Goal: Information Seeking & Learning: Get advice/opinions

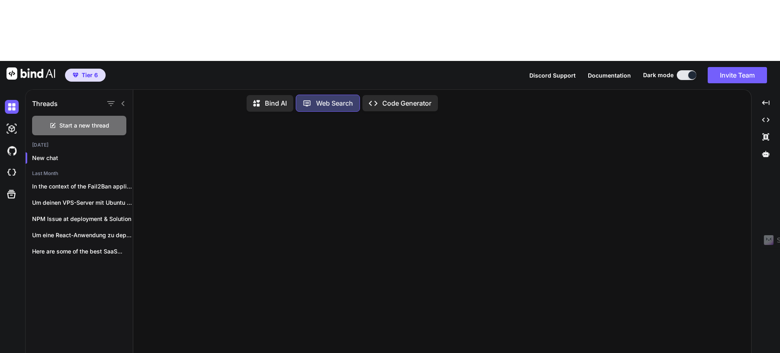
scroll to position [3, 0]
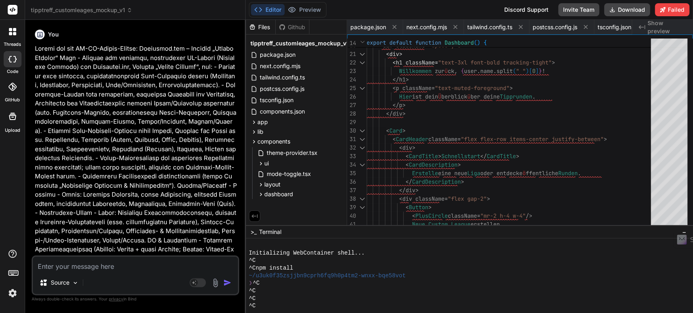
scroll to position [0, 1004]
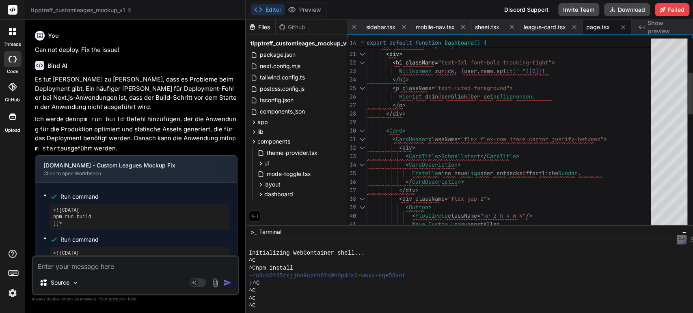
type textarea "<div> <h1 className="text-3xl font-bold tracking-tight"> Willkommen zurück, {us…"
click at [405, 101] on div "< h1 className = "text-3xl font-bold tracking-tight" > Willkommen zur ü ck , { …" at bounding box center [511, 318] width 289 height 878
click at [409, 93] on div "< h1 className = "text-3xl font-bold tracking-tight" > Willkommen zur ü ck , { …" at bounding box center [511, 318] width 289 height 878
click at [413, 97] on div "< h1 className = "text-3xl font-bold tracking-tight" > Willkommen zur ü ck , { …" at bounding box center [511, 318] width 289 height 878
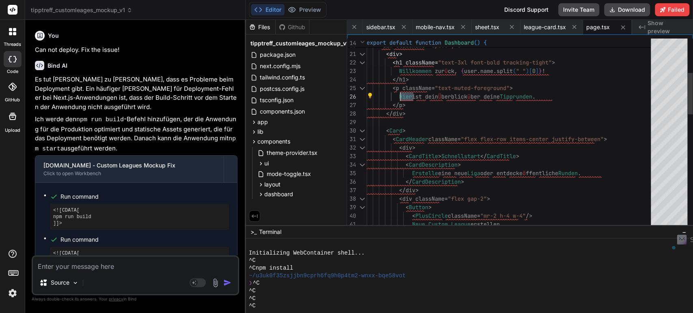
drag, startPoint x: 413, startPoint y: 97, endPoint x: 401, endPoint y: 96, distance: 12.2
click at [401, 96] on div "< h1 className = "text-3xl font-bold tracking-tight" > Willkommen zur ü ck , { …" at bounding box center [511, 318] width 289 height 878
click at [423, 128] on div "< h1 className = "text-3xl font-bold tracking-tight" > Willkommen zur ü ck , { …" at bounding box center [511, 318] width 289 height 878
click at [423, 94] on div "< h1 className = "text-3xl font-bold tracking-tight" > Willkommen zur ü ck , { …" at bounding box center [511, 318] width 289 height 878
click at [425, 78] on div "< h1 className = "text-3xl font-bold tracking-tight" > Willkommen zur ü ck , { …" at bounding box center [511, 318] width 289 height 878
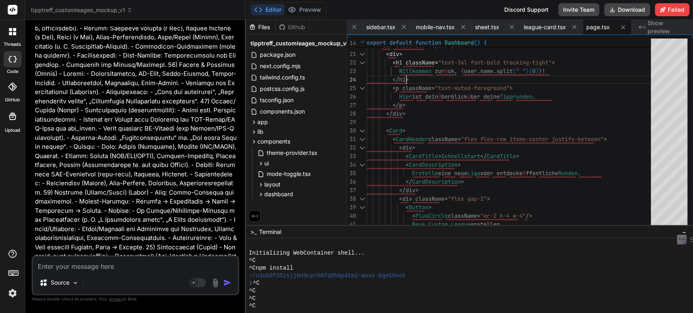
scroll to position [1353, 0]
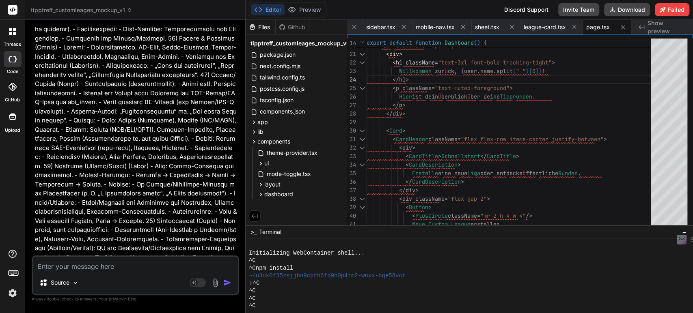
click at [87, 8] on span "tipptreff_customleages_mockup_v1" at bounding box center [81, 10] width 101 height 8
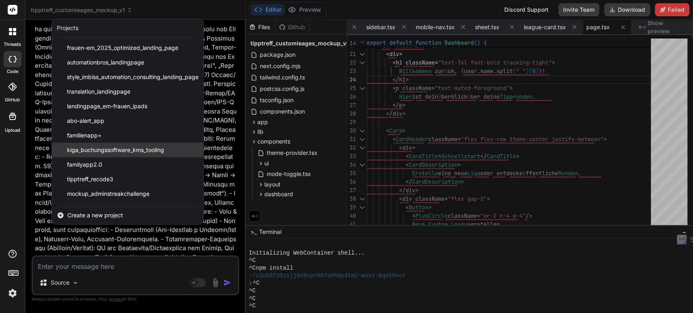
scroll to position [145, 0]
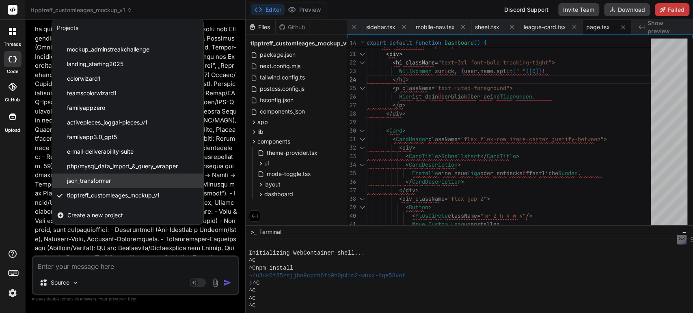
click at [103, 181] on span "json_transformer" at bounding box center [89, 181] width 44 height 8
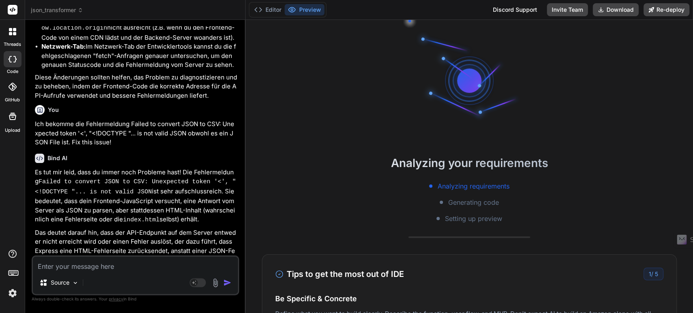
scroll to position [553, 0]
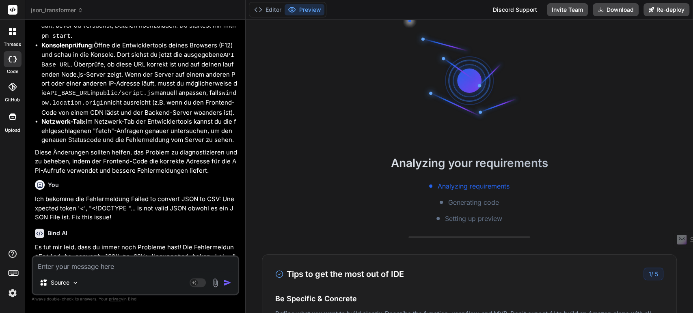
click at [67, 9] on span "json_transformer" at bounding box center [57, 10] width 52 height 8
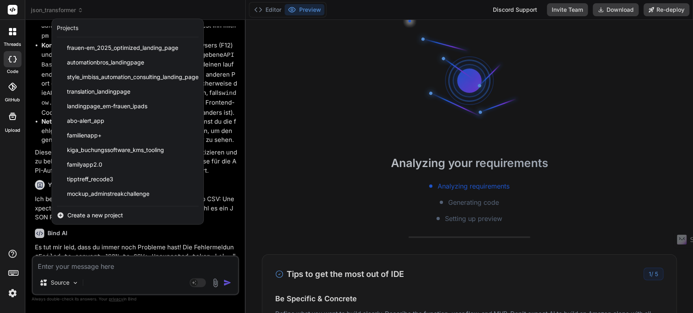
drag, startPoint x: 641, startPoint y: 269, endPoint x: 647, endPoint y: 274, distance: 7.8
click at [643, 269] on div at bounding box center [346, 156] width 693 height 313
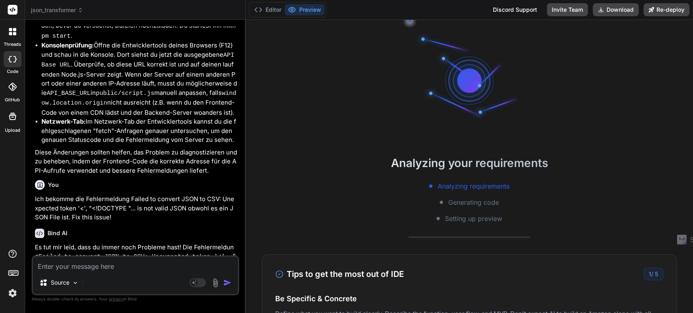
click at [655, 274] on span "5" at bounding box center [656, 274] width 3 height 7
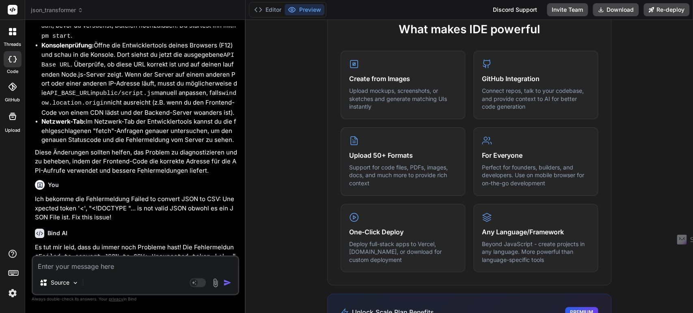
scroll to position [456, 0]
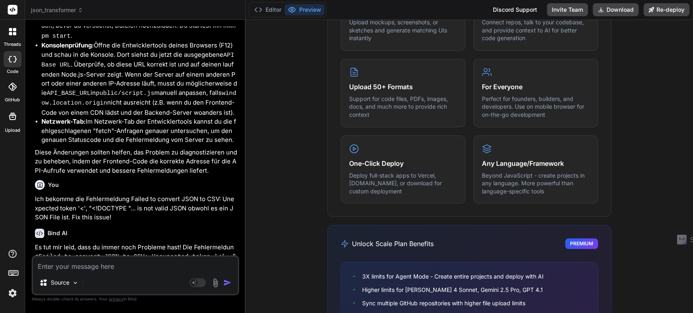
click at [13, 295] on img at bounding box center [13, 294] width 14 height 14
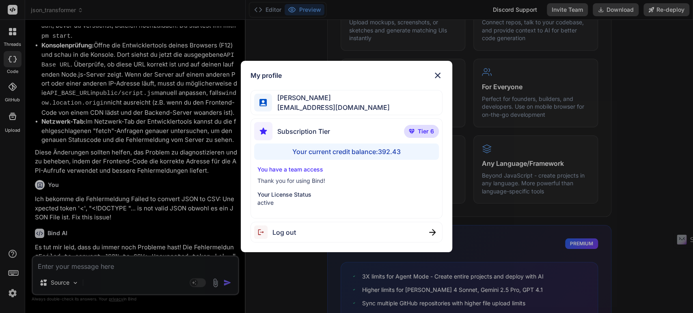
click at [438, 75] on img at bounding box center [438, 76] width 10 height 10
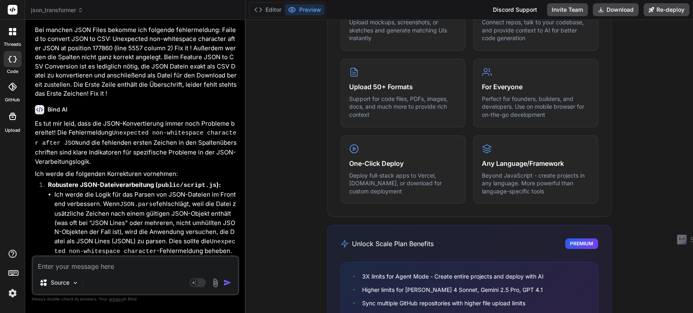
scroll to position [2267, 0]
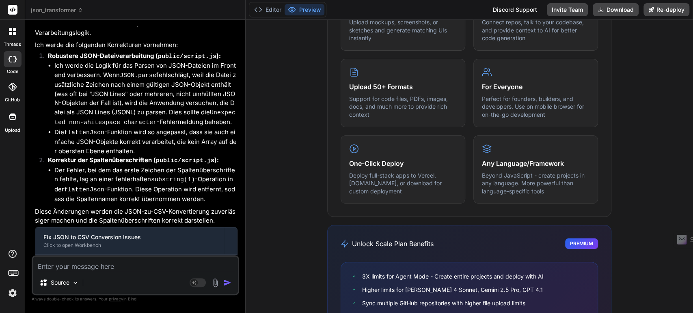
click at [76, 13] on span "json_transformer" at bounding box center [57, 10] width 52 height 8
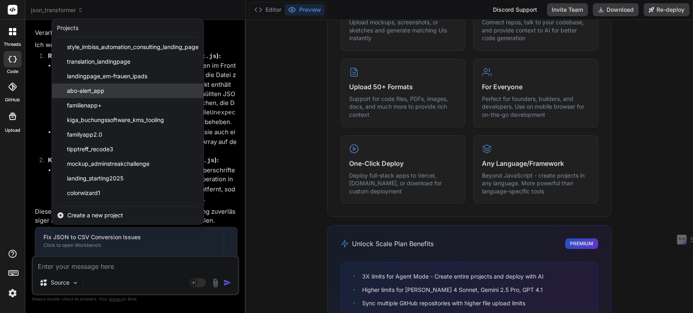
scroll to position [45, 0]
click at [119, 91] on div "familienapp+" at bounding box center [127, 90] width 151 height 15
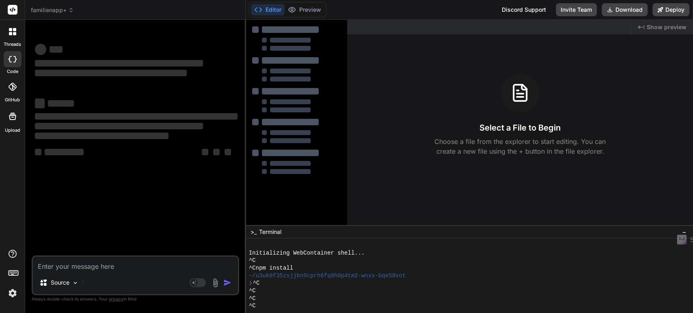
scroll to position [0, 0]
type textarea "x"
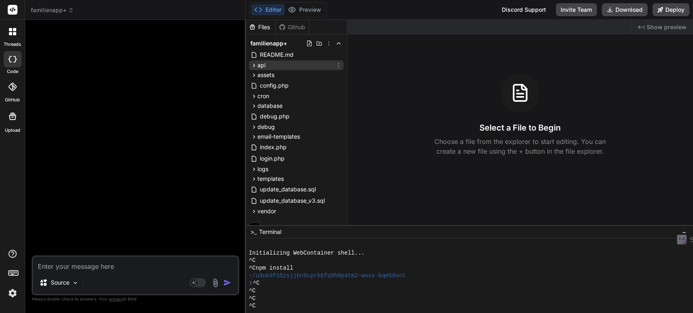
click at [254, 65] on icon at bounding box center [254, 65] width 2 height 3
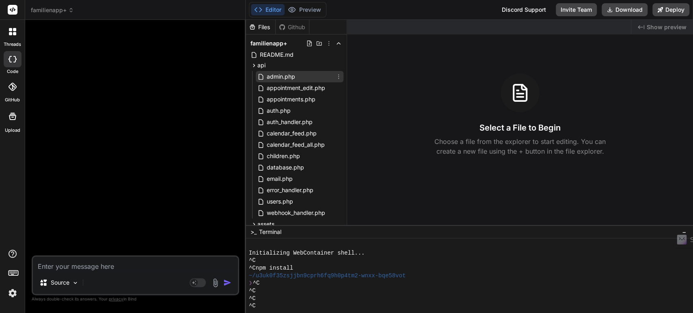
click at [265, 77] on icon at bounding box center [261, 76] width 9 height 7
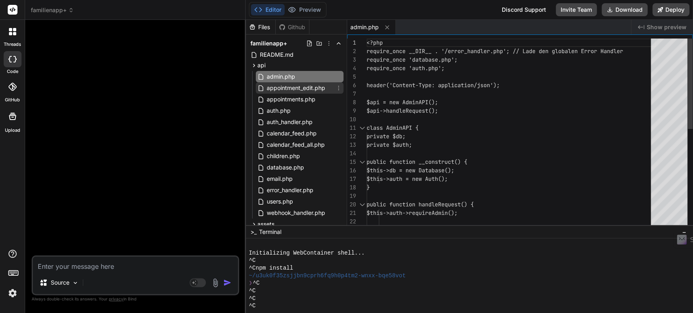
click at [274, 89] on span "appointment_edit.php" at bounding box center [296, 88] width 60 height 10
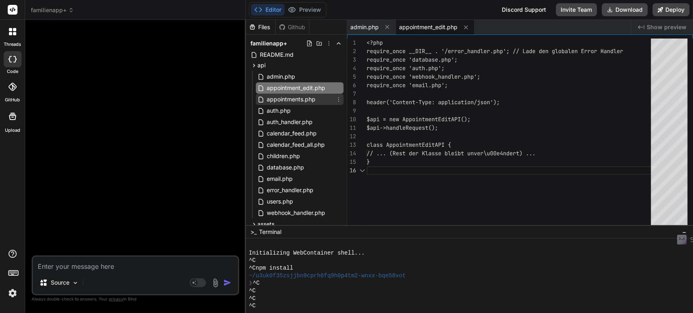
click at [274, 100] on span "appointments.php" at bounding box center [291, 100] width 50 height 10
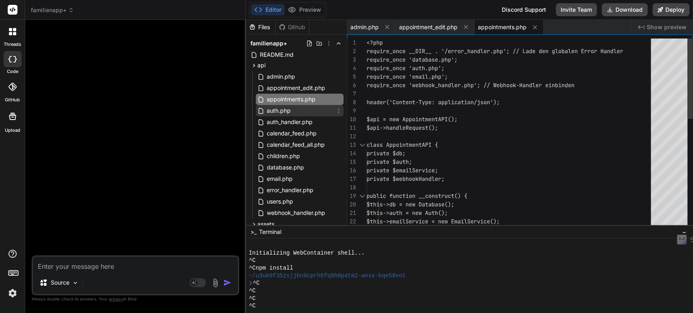
click at [274, 110] on span "auth.php" at bounding box center [279, 111] width 26 height 10
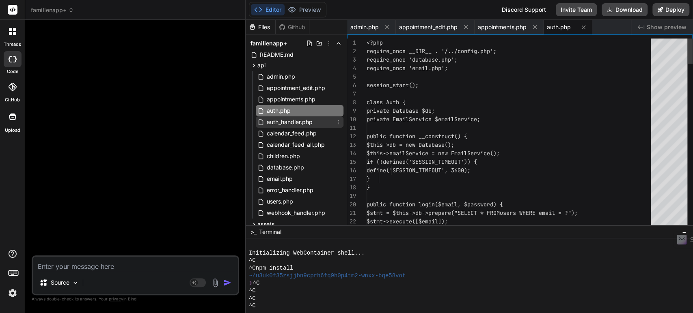
click at [272, 119] on span "auth_handler.php" at bounding box center [290, 122] width 48 height 10
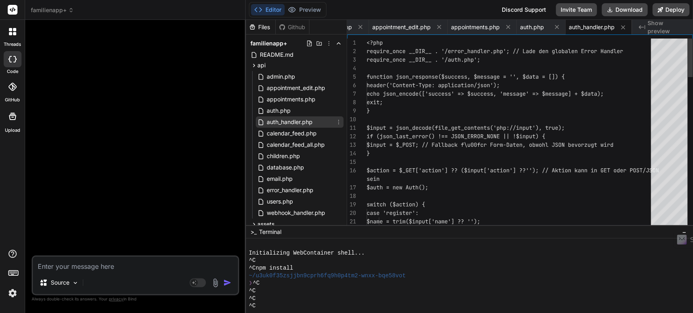
click at [272, 127] on div "auth_handler.php" at bounding box center [300, 122] width 88 height 11
click at [272, 133] on span "calendar_feed.php" at bounding box center [292, 134] width 52 height 10
type textarea "<?php require_once __DIR__ . '/error_handler.php'; // Lade den globalen Error H…"
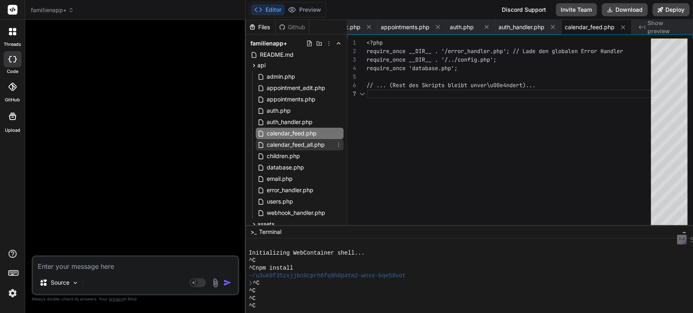
click at [272, 145] on span "calendar_feed_all.php" at bounding box center [296, 145] width 60 height 10
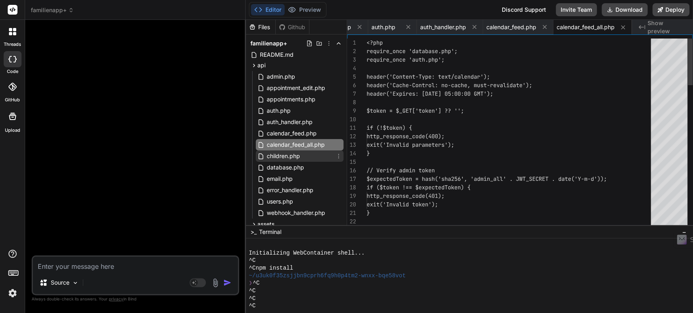
click at [272, 151] on div "children.php" at bounding box center [300, 156] width 88 height 11
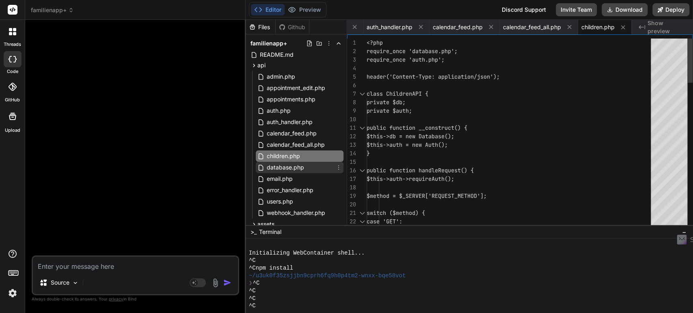
click at [275, 167] on span "database.php" at bounding box center [285, 168] width 39 height 10
type textarea "public function rollBack(): bool { return $this->pdo->rollBack(); } } ?>"
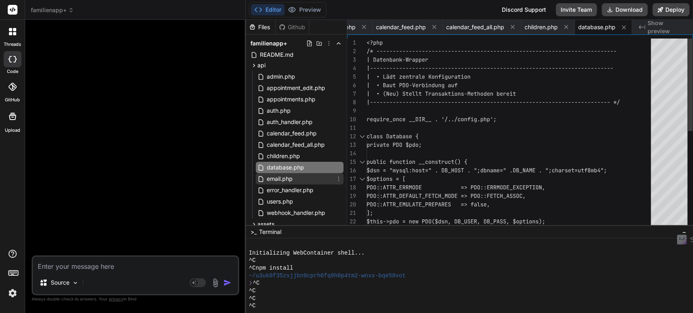
click at [274, 178] on span "email.php" at bounding box center [280, 179] width 28 height 10
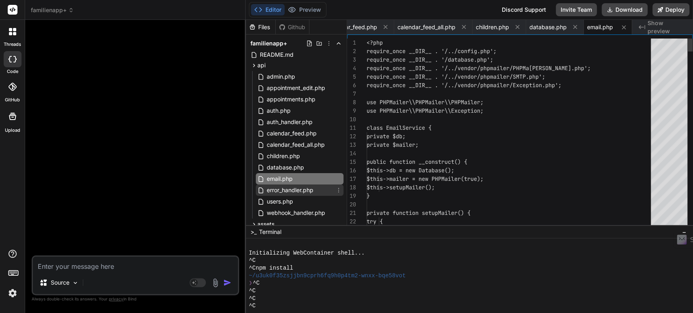
click at [274, 191] on span "error_handler.php" at bounding box center [290, 191] width 48 height 10
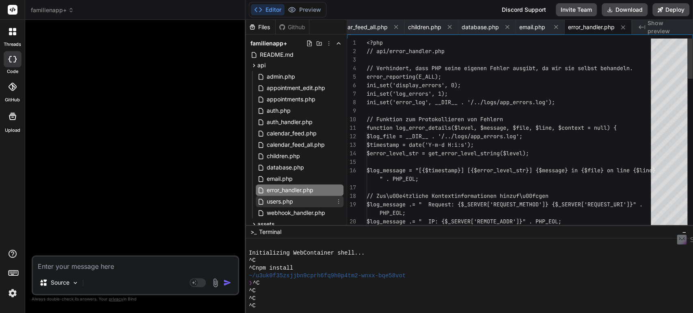
click at [274, 203] on span "users.php" at bounding box center [280, 202] width 28 height 10
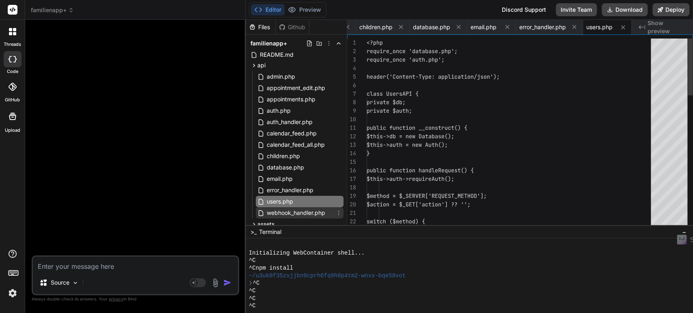
click at [275, 213] on span "webhook_handler.php" at bounding box center [296, 213] width 60 height 10
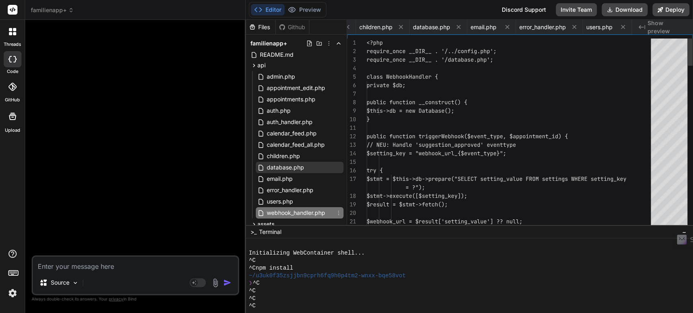
scroll to position [0, 530]
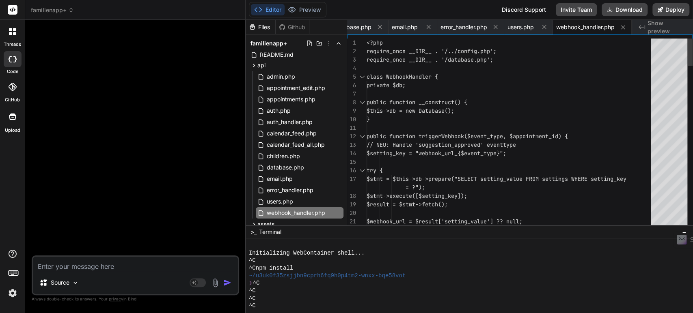
type textarea "public function triggerWebhook($event_type, $appointment_id) { // NEU: Handle '…"
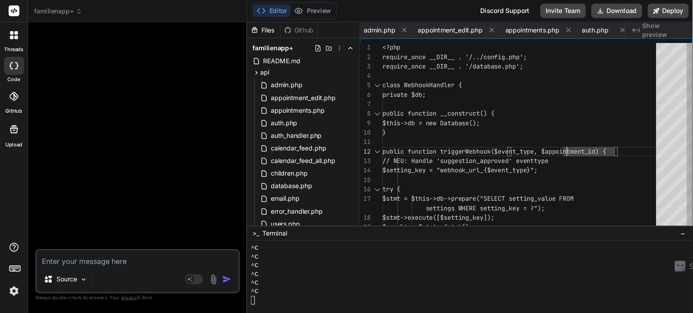
scroll to position [62, 0]
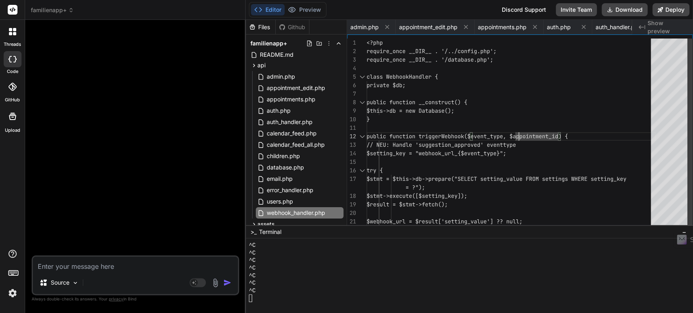
type textarea "x"
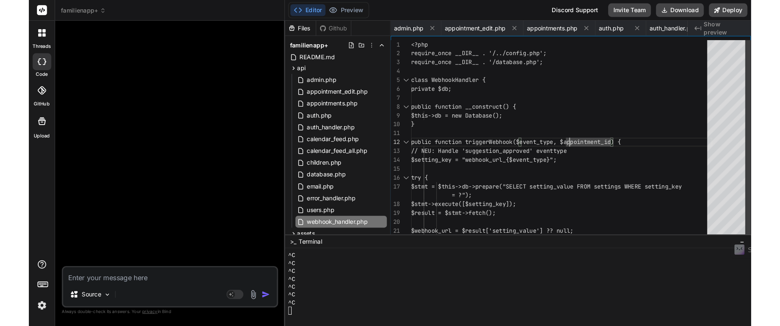
scroll to position [39, 0]
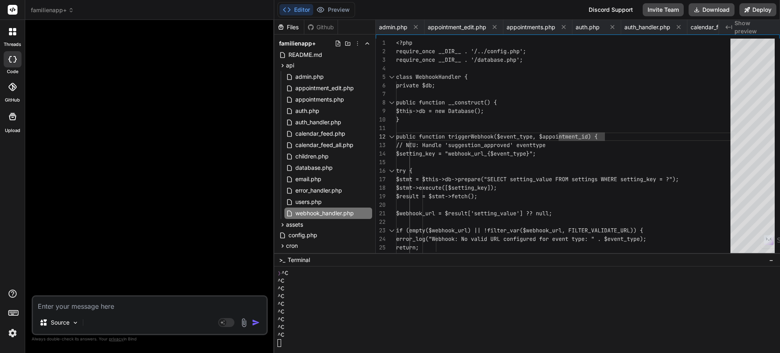
type textarea "public function triggerWebhook($event_type, $appointment_id) { // NEU: Handle '…"
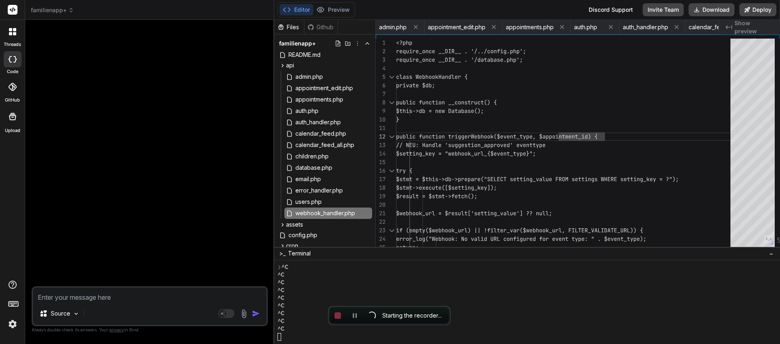
type textarea "x"
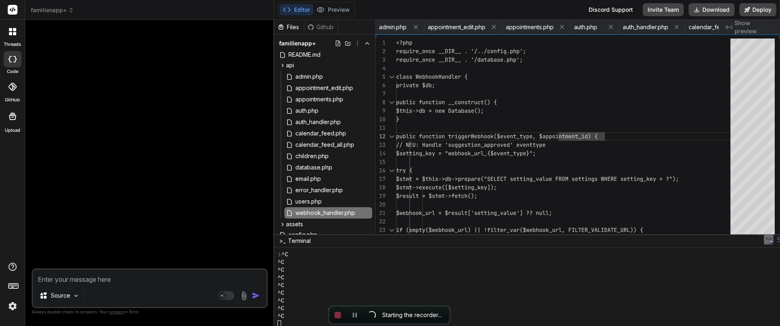
scroll to position [46, 0]
drag, startPoint x: 392, startPoint y: 25, endPoint x: 393, endPoint y: 32, distance: 7.4
click at [392, 25] on span "admin.php" at bounding box center [393, 27] width 28 height 8
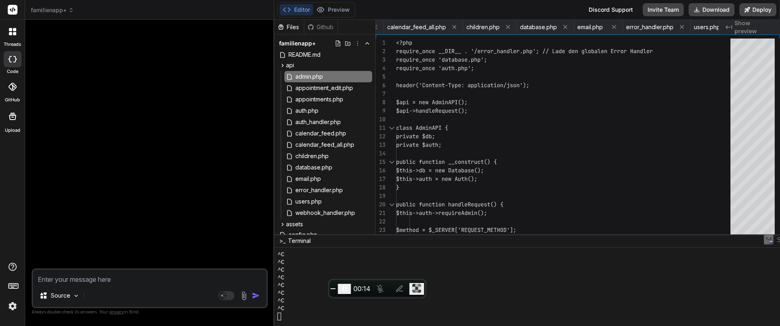
scroll to position [0, 386]
click at [524, 30] on span "database.php" at bounding box center [524, 27] width 37 height 8
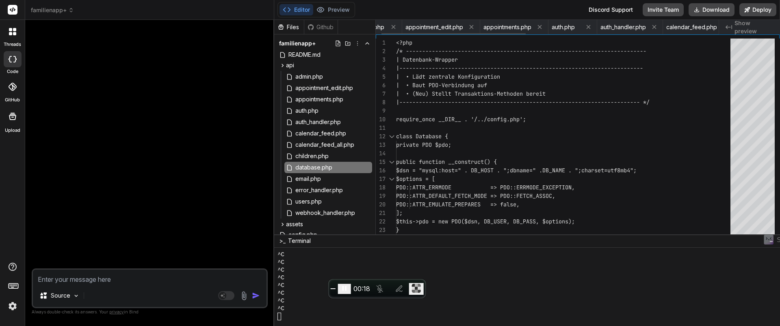
scroll to position [0, 0]
click at [383, 29] on span "admin.php" at bounding box center [393, 27] width 28 height 8
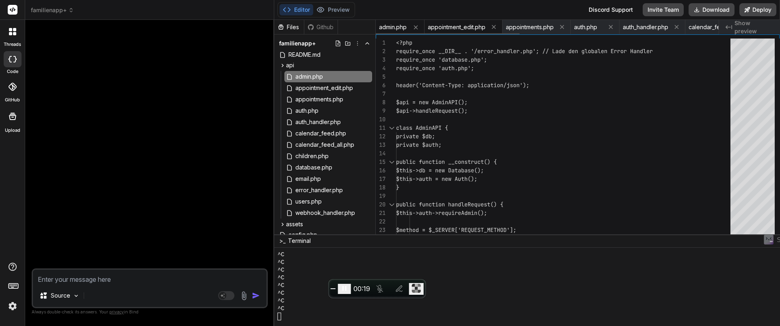
click at [441, 23] on span "appointment_edit.php" at bounding box center [457, 27] width 58 height 8
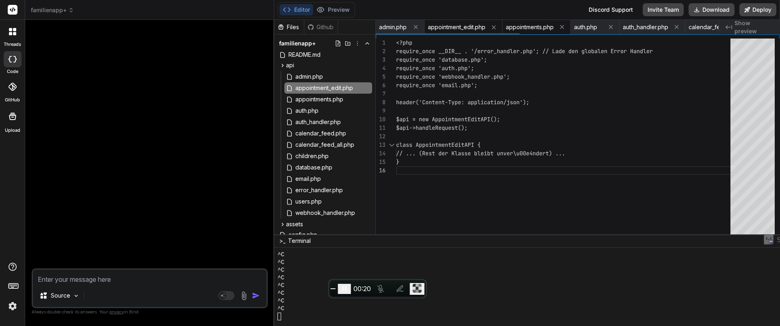
click at [512, 26] on span "appointments.php" at bounding box center [529, 27] width 48 height 8
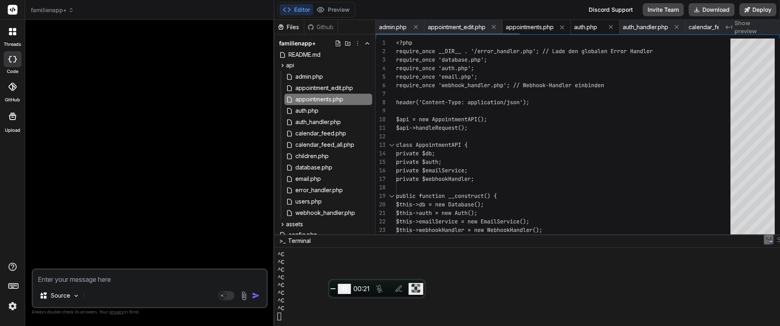
click at [586, 26] on span "auth.php" at bounding box center [585, 27] width 23 height 8
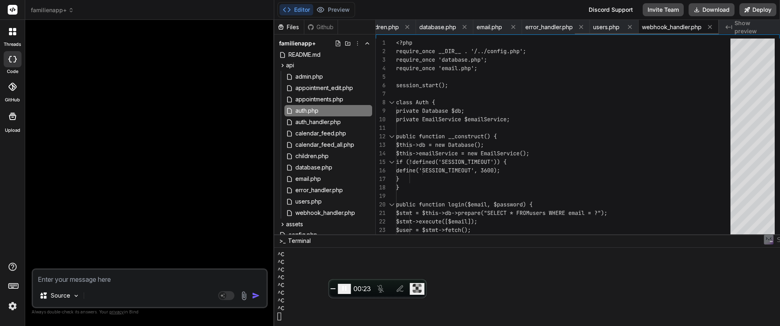
scroll to position [0, 474]
click at [672, 28] on span "webhook_handler.php" at bounding box center [671, 27] width 60 height 8
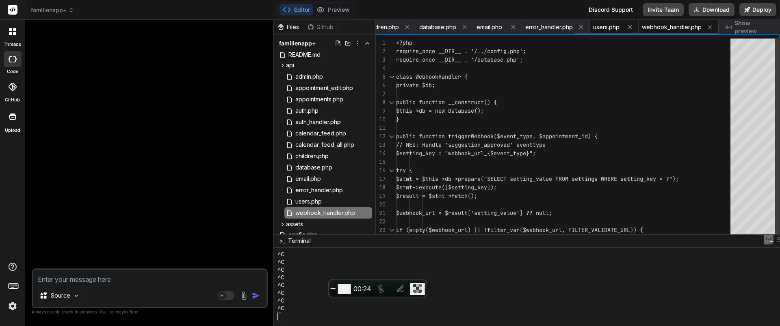
click at [603, 28] on span "users.php" at bounding box center [606, 27] width 26 height 8
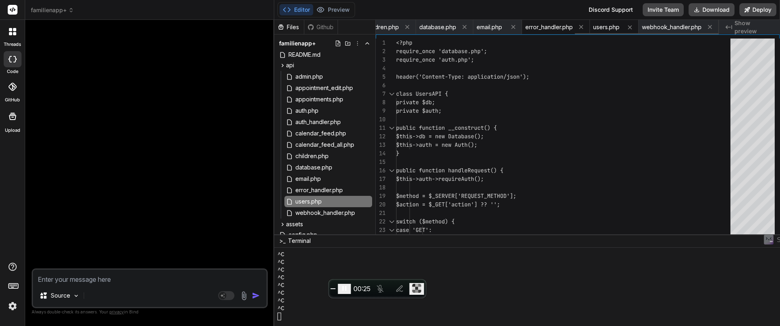
click at [545, 28] on span "error_handler.php" at bounding box center [549, 27] width 48 height 8
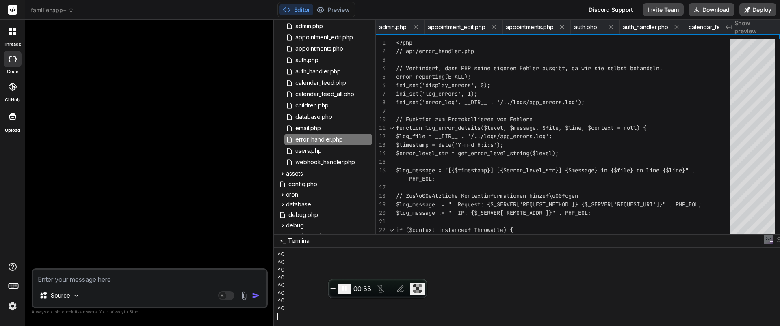
scroll to position [56, 0]
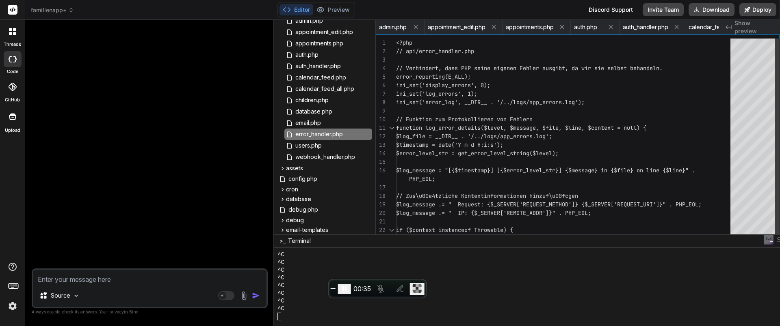
type textarea "<?php // api/error_handler.php // Verhindert, dass PHP seine eigenen Fehler aus…"
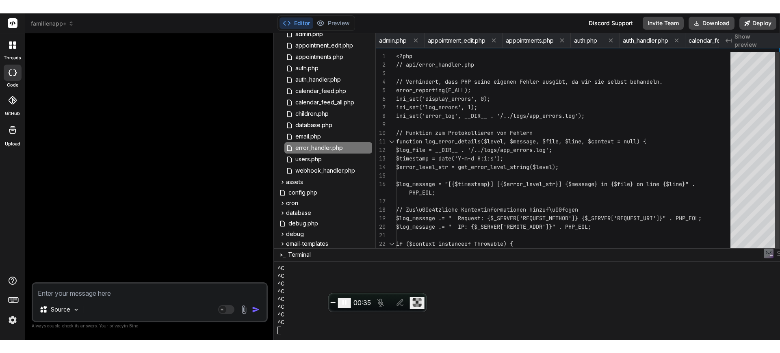
scroll to position [0, 0]
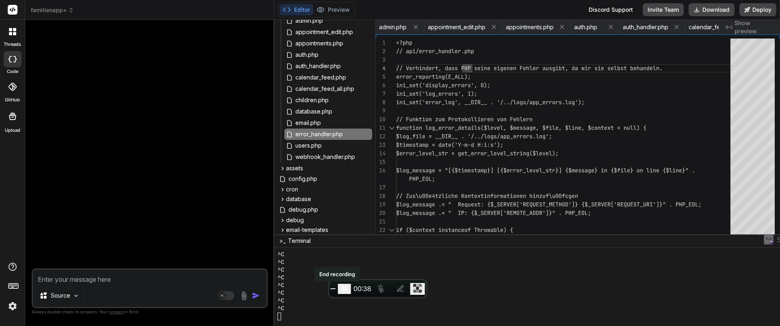
click at [333, 289] on span "End recording" at bounding box center [333, 289] width 0 height 0
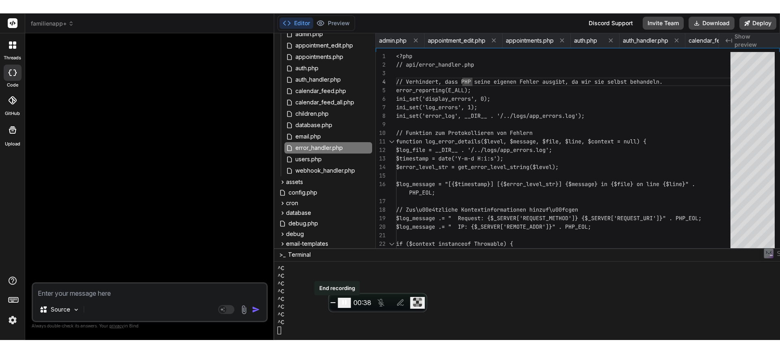
scroll to position [37, 0]
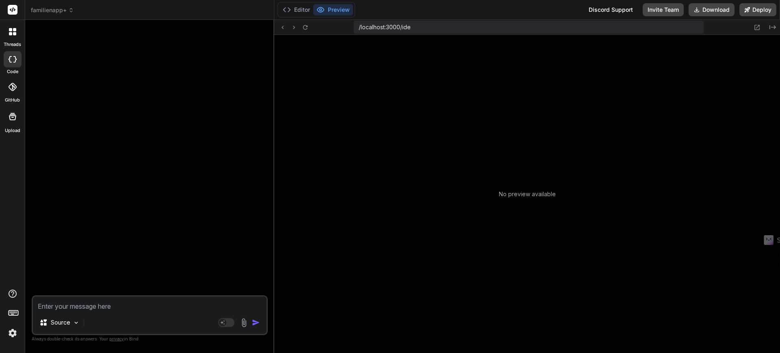
type textarea "x"
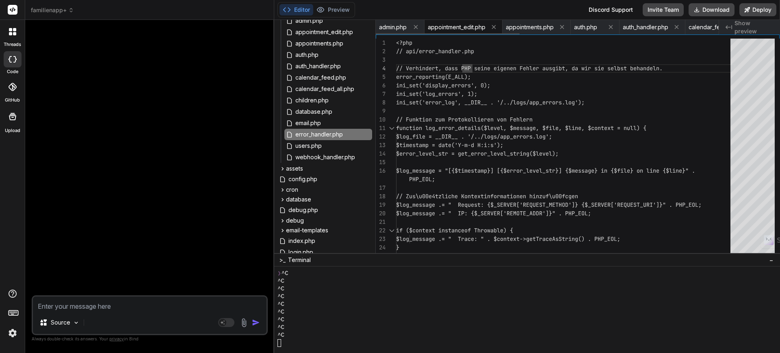
click at [447, 26] on span "appointment_edit.php" at bounding box center [457, 27] width 58 height 8
type textarea "$api->handleRequest(); class AppointmentEditAPI { // ... (Rest der Klasse bleib…"
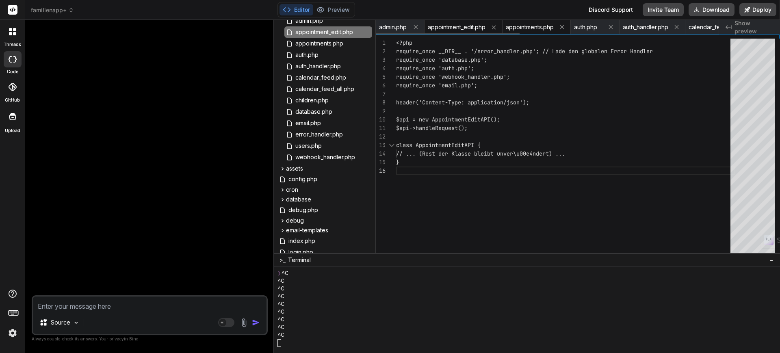
click button at bounding box center [610, 27] width 10 height 10
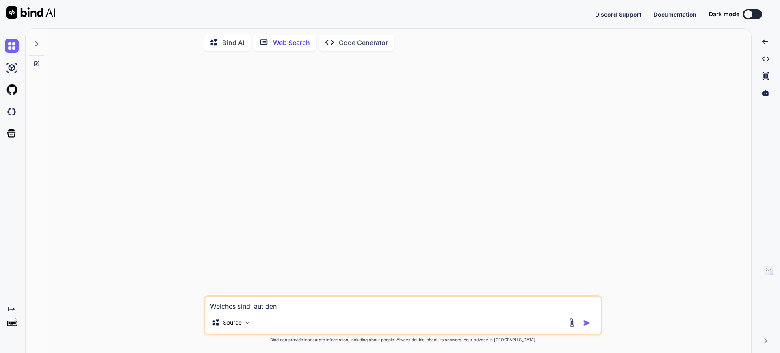
click at [300, 38] on p "Web Search" at bounding box center [291, 43] width 37 height 10
click at [290, 46] on div "Web Search" at bounding box center [284, 43] width 63 height 16
type textarea "x"
click at [294, 308] on textarea "Welches sind laut den" at bounding box center [402, 303] width 395 height 15
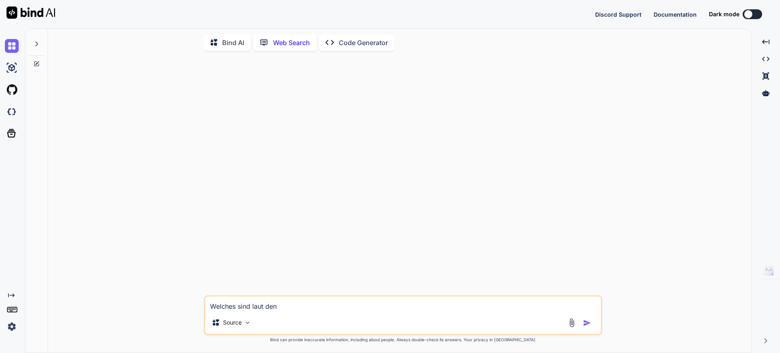
click at [294, 308] on textarea "Welches sind laut den" at bounding box center [402, 303] width 395 height 15
type textarea "What is the latest trend for vibe coding apps to built?"
click at [587, 324] on img "button" at bounding box center [587, 323] width 8 height 8
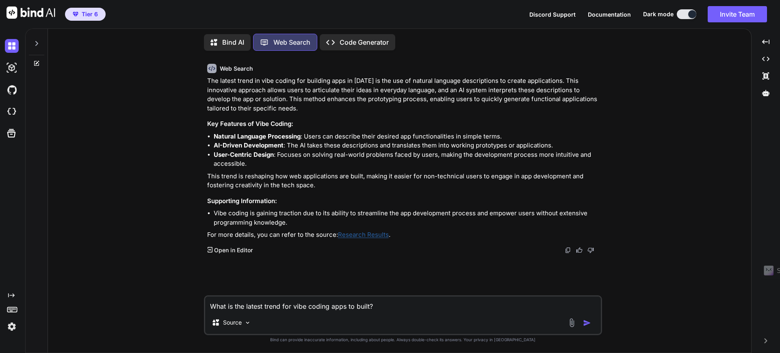
drag, startPoint x: 224, startPoint y: 113, endPoint x: 227, endPoint y: 69, distance: 44.0
click at [224, 113] on div "The latest trend in vibe coding for building apps in 2025 is the use of natural…" at bounding box center [403, 157] width 393 height 163
click at [226, 73] on div "Web Search The latest trend in vibe coding for building apps in 2025 is the use…" at bounding box center [403, 161] width 393 height 203
click at [227, 69] on h6 "Web Search" at bounding box center [236, 69] width 33 height 8
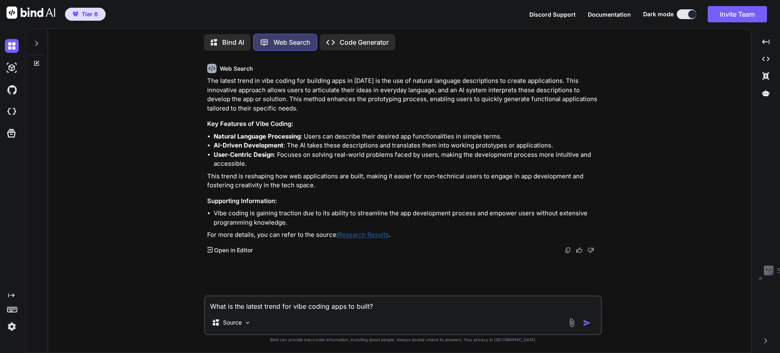
click at [234, 39] on p "Bind AI" at bounding box center [233, 42] width 22 height 10
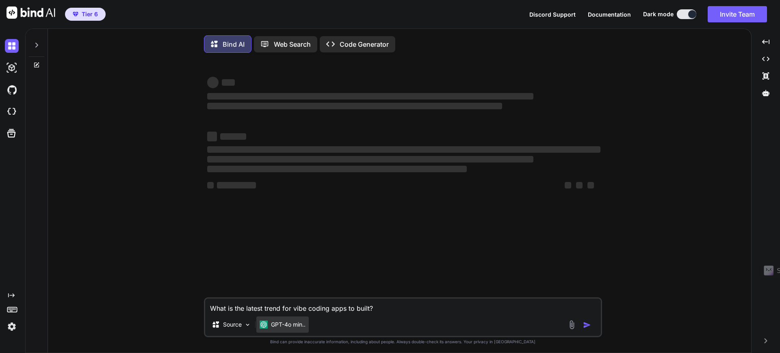
click at [301, 327] on p "GPT-4o min.." at bounding box center [288, 324] width 35 height 8
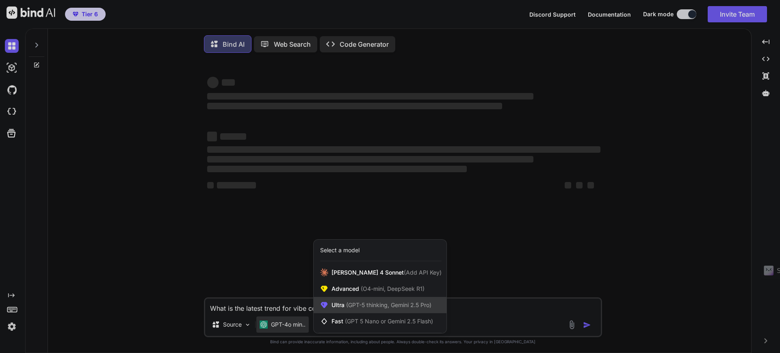
click at [391, 304] on span "(GPT-5 thinking, Gemini 2.5 Pro)" at bounding box center [387, 304] width 87 height 7
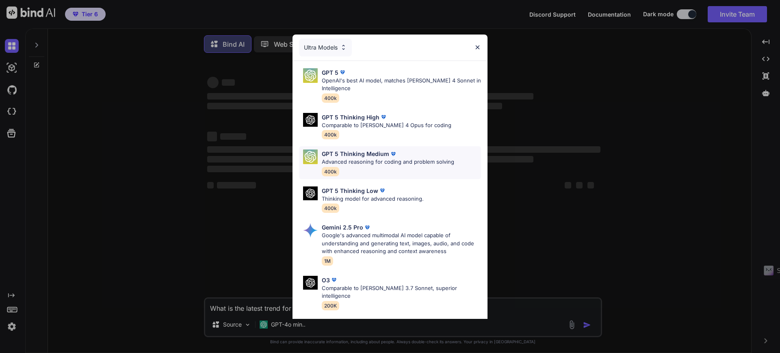
click at [373, 158] on p "Advanced reasoning for coding and problem solving" at bounding box center [388, 162] width 132 height 8
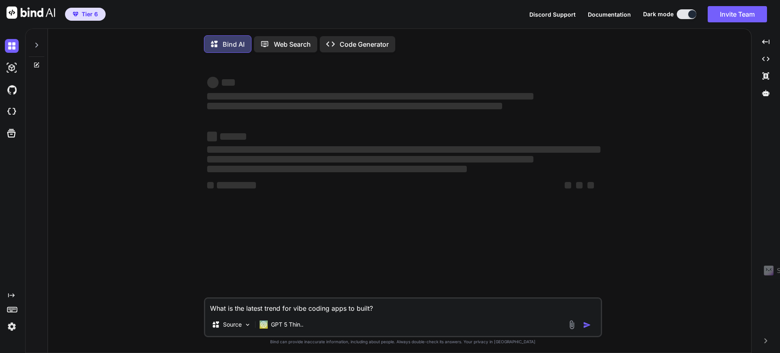
click at [390, 302] on textarea "What is the latest trend for vibe coding apps to built?" at bounding box center [402, 305] width 395 height 15
click at [291, 46] on p "Web Search" at bounding box center [292, 44] width 37 height 10
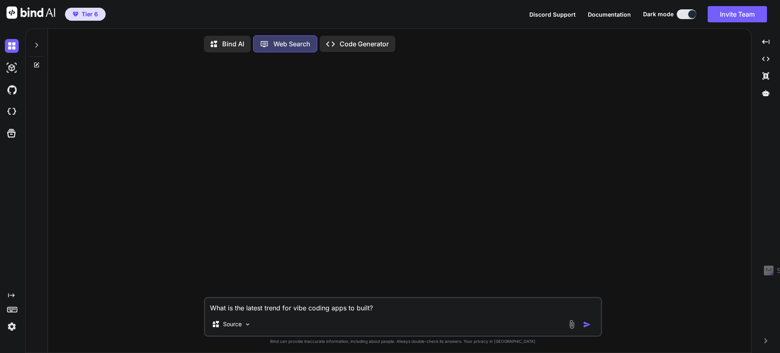
scroll to position [4, 0]
click at [227, 42] on p "Bind AI" at bounding box center [233, 42] width 22 height 10
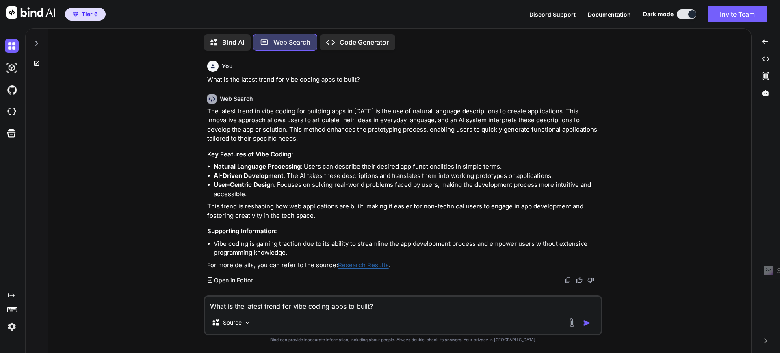
scroll to position [2, 0]
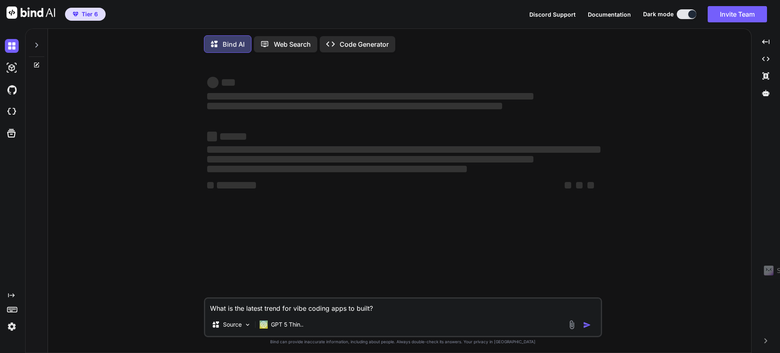
click at [406, 310] on textarea "What is the latest trend for vibe coding apps to built?" at bounding box center [402, 305] width 395 height 15
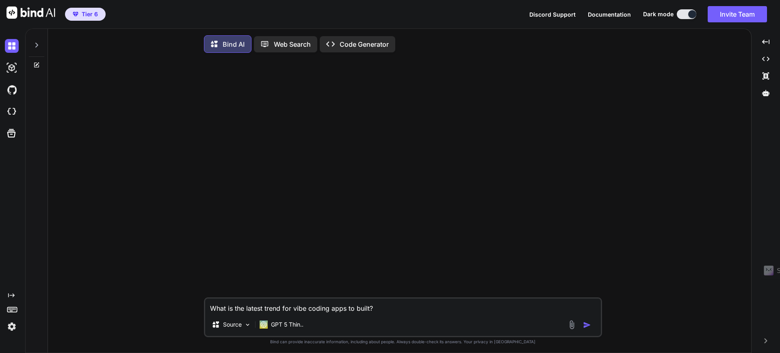
click at [587, 322] on img "button" at bounding box center [587, 325] width 8 height 8
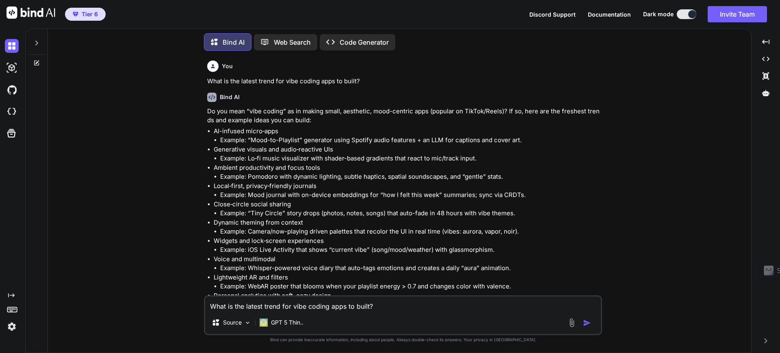
drag, startPoint x: 225, startPoint y: 138, endPoint x: 364, endPoint y: 182, distance: 146.2
click at [527, 151] on ul "AI-infused micro‑apps Example: “Mood-to-Playlist” generator using Spotify audio…" at bounding box center [403, 218] width 393 height 183
click at [361, 182] on li "Local‑first, privacy‑friendly journals Example: Mood journal with on-device emb…" at bounding box center [407, 190] width 387 height 18
